Goal: Task Accomplishment & Management: Manage account settings

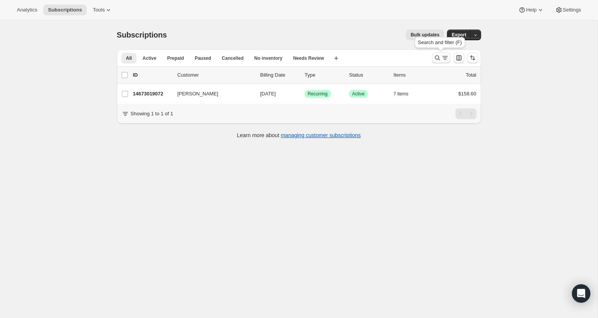
click at [436, 60] on icon "Search and filter results" at bounding box center [438, 58] width 8 height 8
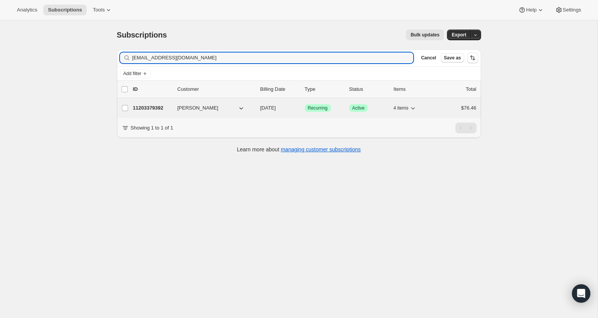
type input "[EMAIL_ADDRESS][DOMAIN_NAME]"
click at [143, 108] on p "11203379392" at bounding box center [152, 108] width 38 height 8
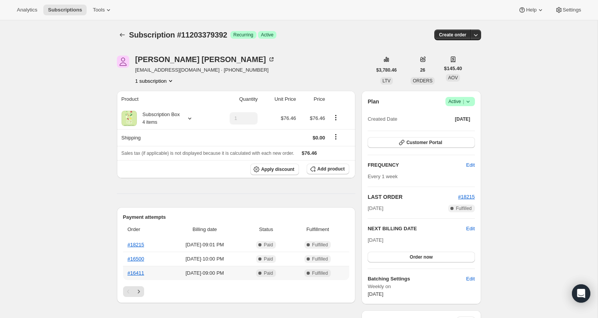
scroll to position [4, 0]
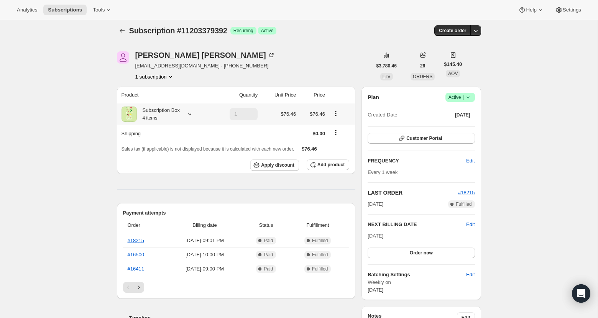
click at [193, 113] on icon at bounding box center [190, 114] width 8 height 8
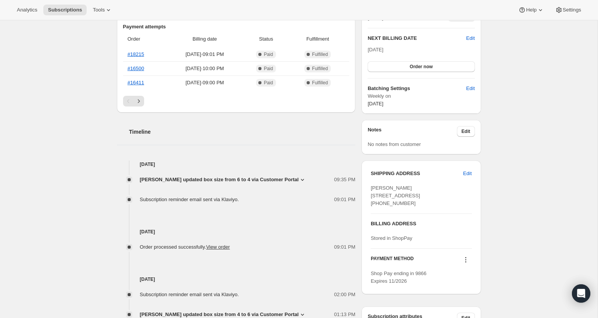
scroll to position [193, 0]
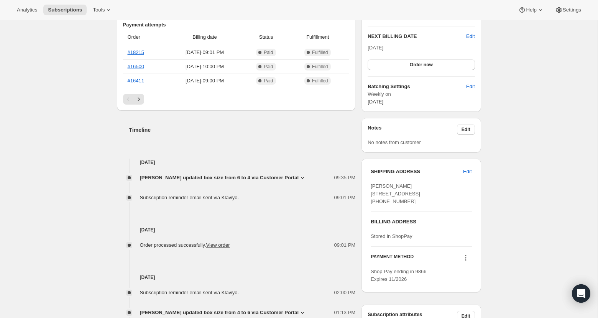
click at [83, 245] on div "Subscription #11203379392. This page is ready Subscription #11203379392 Success…" at bounding box center [299, 177] width 598 height 699
click at [299, 176] on icon at bounding box center [303, 178] width 8 height 8
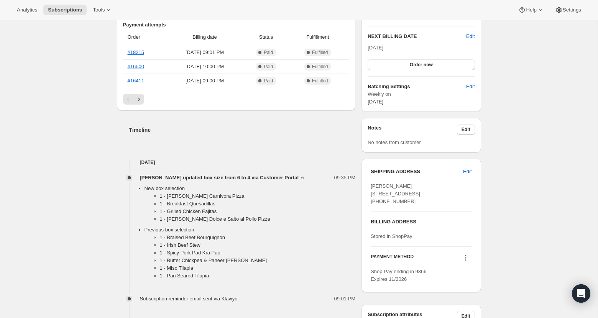
click at [299, 176] on icon at bounding box center [303, 178] width 8 height 8
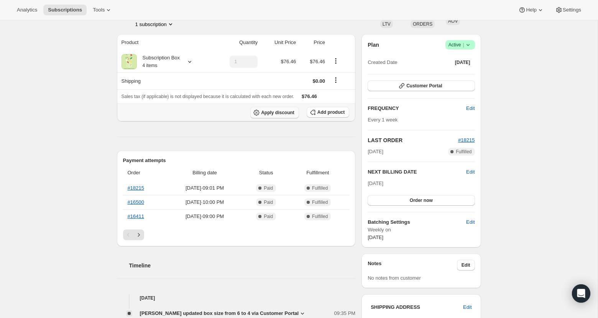
scroll to position [0, 0]
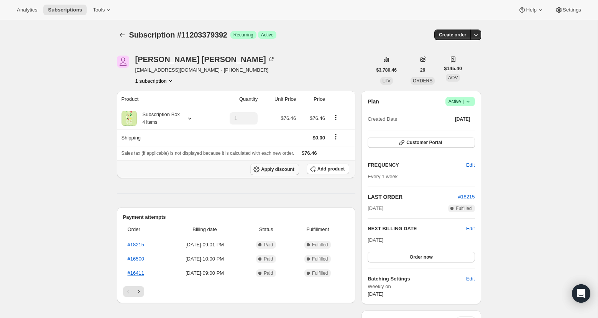
click at [286, 168] on span "Apply discount" at bounding box center [277, 170] width 33 height 6
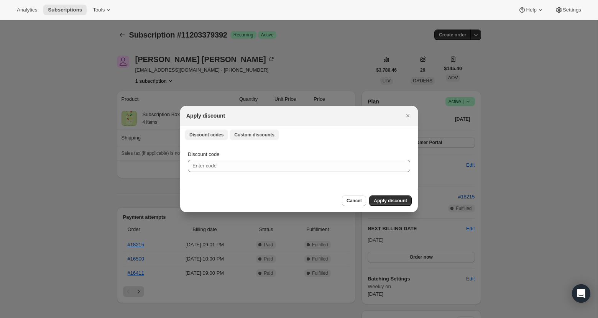
click at [252, 136] on span "Custom discounts" at bounding box center [254, 135] width 40 height 6
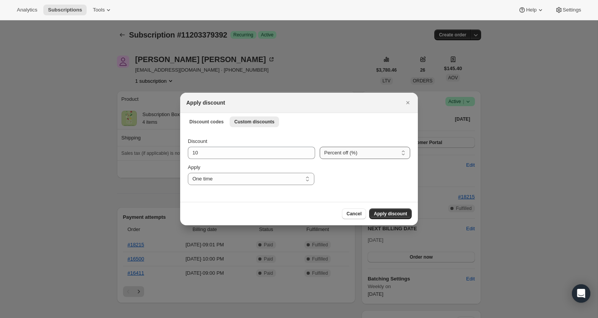
click at [335, 151] on select "Percent off (%) Amount off ($)" at bounding box center [365, 153] width 91 height 12
select select "fixed"
click at [320, 147] on select "Percent off (%) Amount off ($)" at bounding box center [365, 153] width 91 height 12
click at [391, 218] on button "Apply discount" at bounding box center [390, 214] width 43 height 11
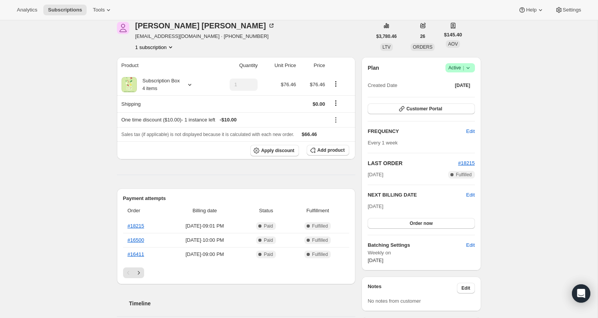
scroll to position [35, 0]
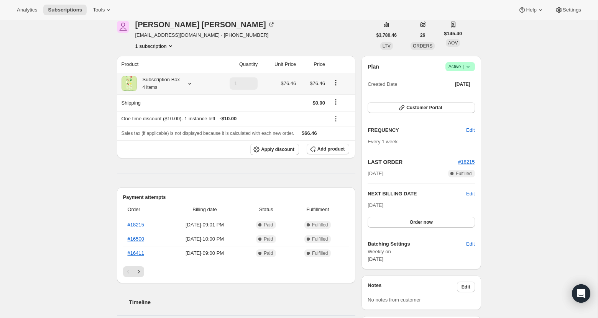
click at [193, 84] on icon at bounding box center [190, 84] width 8 height 8
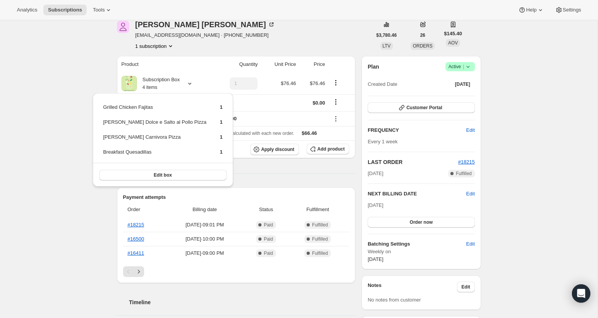
click at [458, 113] on div "Customer Portal" at bounding box center [421, 108] width 107 height 12
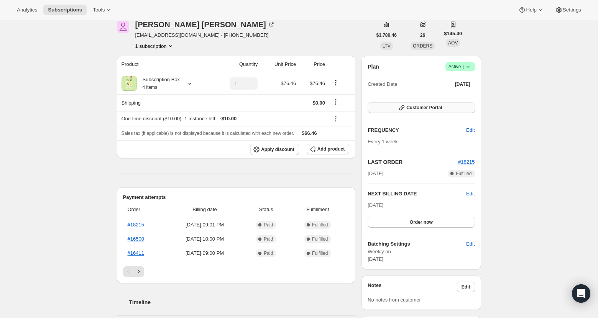
click at [461, 106] on button "Customer Portal" at bounding box center [421, 107] width 107 height 11
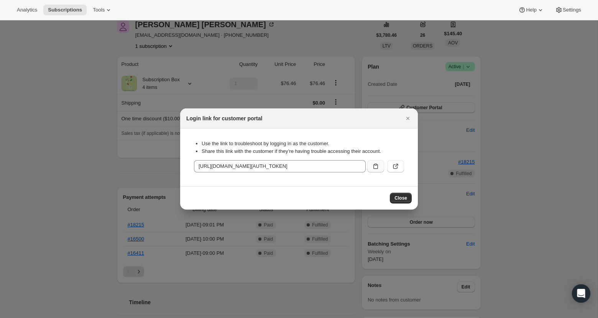
click at [375, 165] on icon ":r6u:" at bounding box center [376, 167] width 8 height 8
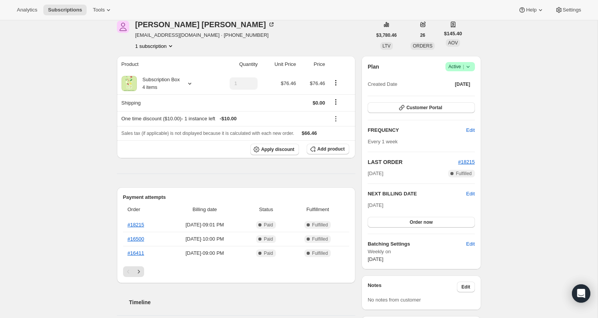
scroll to position [0, 0]
